Goal: Information Seeking & Learning: Learn about a topic

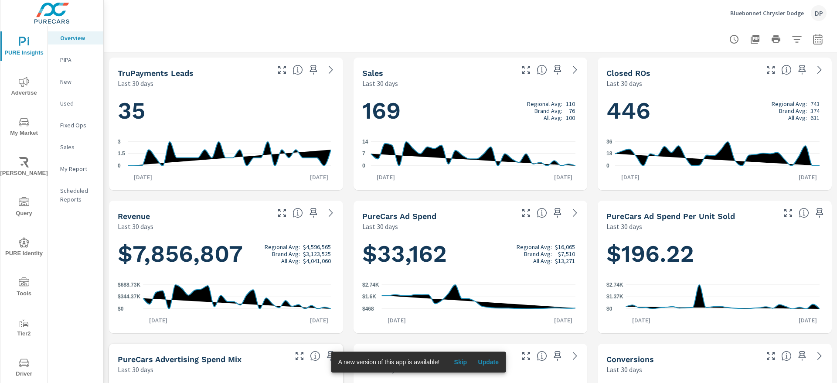
click at [478, 366] on button "Update" at bounding box center [488, 362] width 28 height 14
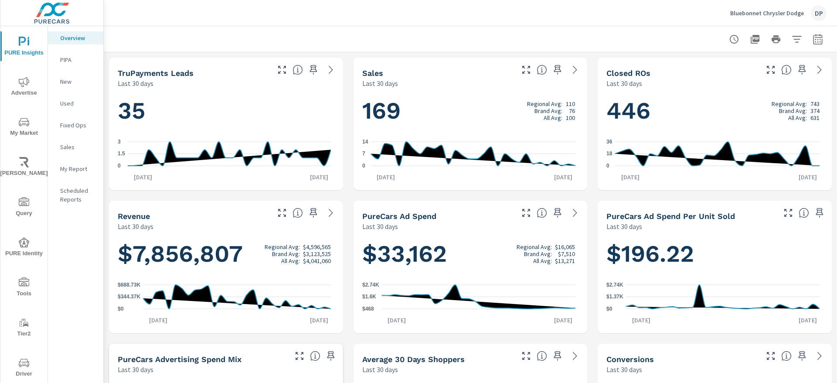
click at [24, 90] on span "Advertise" at bounding box center [24, 87] width 42 height 21
click at [20, 208] on span "Query" at bounding box center [24, 207] width 42 height 21
